Goal: Task Accomplishment & Management: Manage account settings

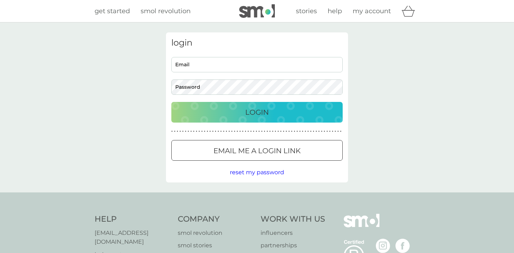
click at [257, 68] on input "Email" at bounding box center [256, 64] width 171 height 15
type input "[EMAIL_ADDRESS][DOMAIN_NAME]"
click at [247, 111] on p "Login" at bounding box center [257, 112] width 24 height 11
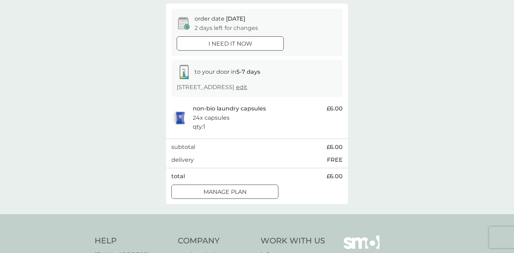
scroll to position [62, 0]
click at [246, 188] on p "Manage plan" at bounding box center [224, 192] width 43 height 9
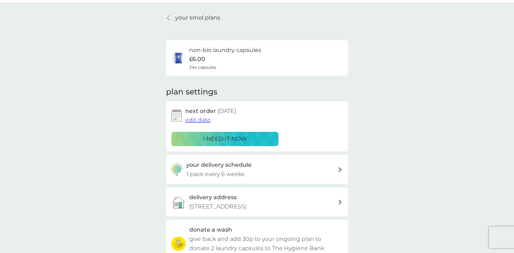
scroll to position [13, 0]
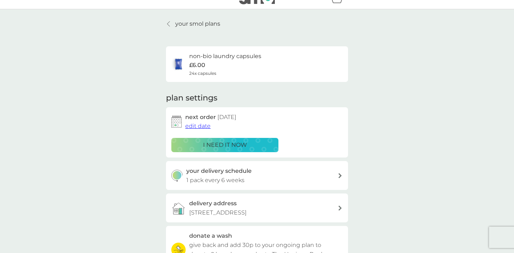
click at [215, 70] on span "24x capsules" at bounding box center [202, 73] width 27 height 7
click at [203, 63] on p "£6.00" at bounding box center [197, 65] width 16 height 9
click at [189, 25] on p "your smol plans" at bounding box center [197, 23] width 45 height 9
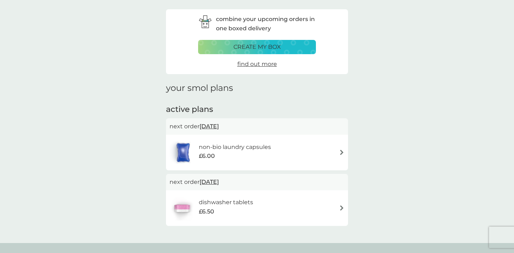
scroll to position [41, 0]
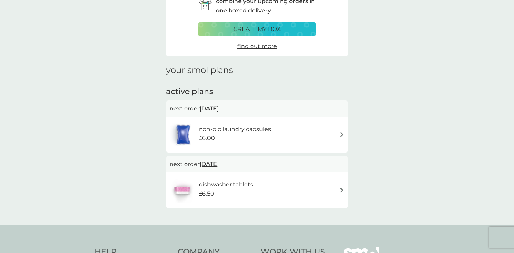
click at [258, 137] on div "£6.00" at bounding box center [235, 138] width 72 height 9
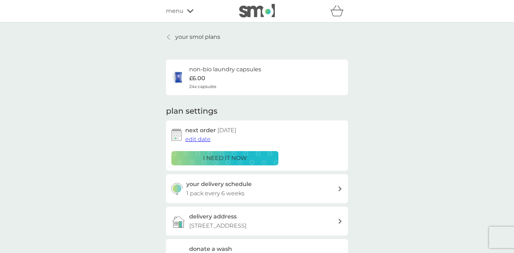
click at [235, 85] on div "non-bio laundry capsules £6.00 24x capsules" at bounding box center [225, 77] width 72 height 25
click at [205, 138] on span "edit date" at bounding box center [197, 139] width 25 height 7
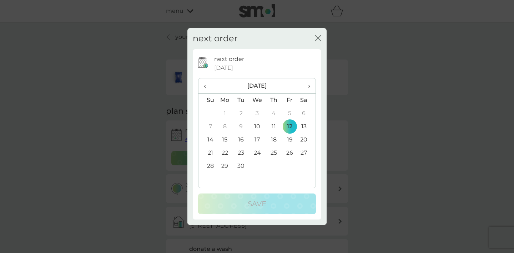
click at [290, 154] on td "26" at bounding box center [290, 153] width 16 height 13
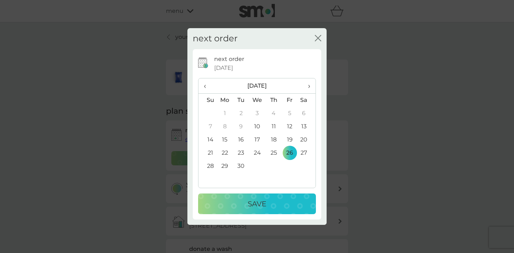
click at [287, 201] on div "Save" at bounding box center [257, 203] width 104 height 11
